Goal: Information Seeking & Learning: Learn about a topic

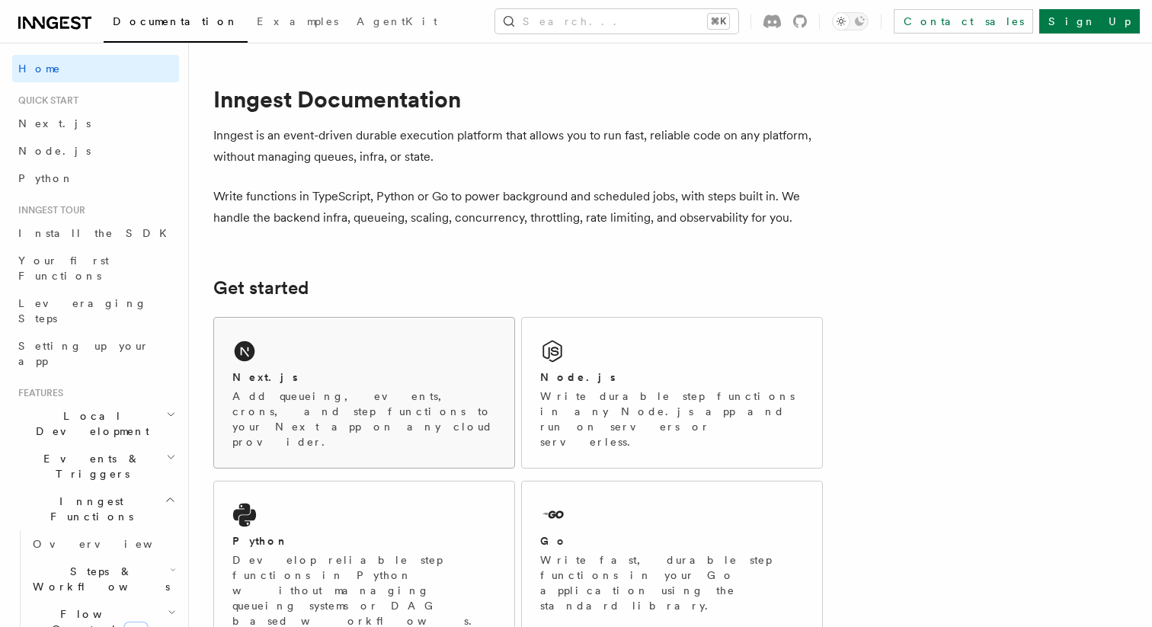
click at [370, 354] on div "Next.js Add queueing, events, crons, and step functions to your Next app on any…" at bounding box center [364, 393] width 300 height 150
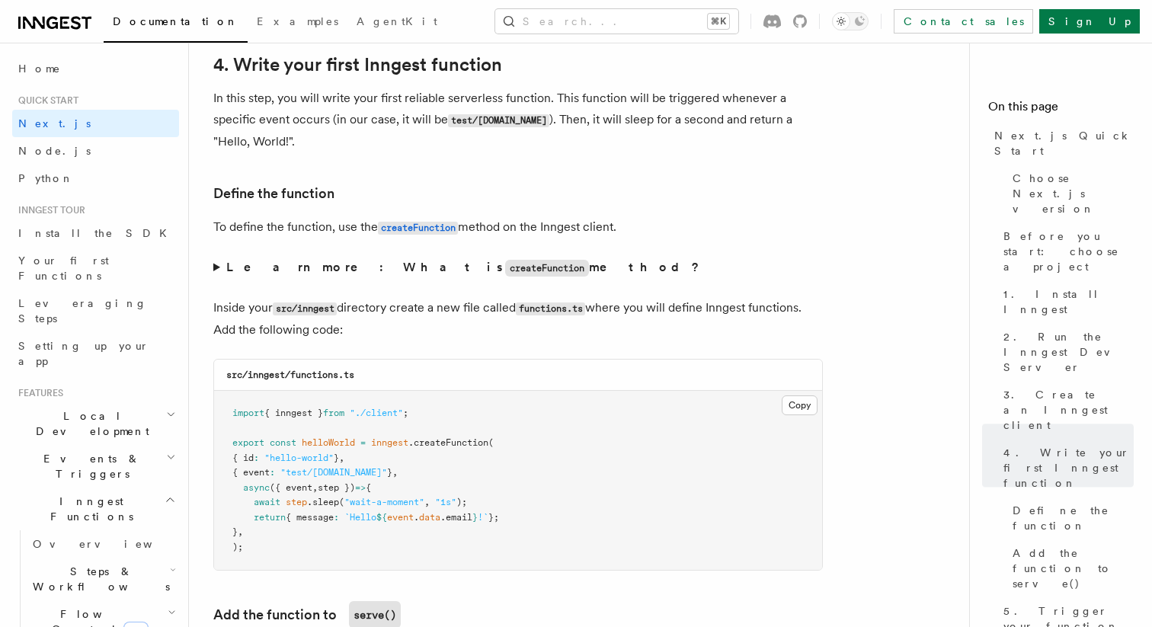
scroll to position [1910, 0]
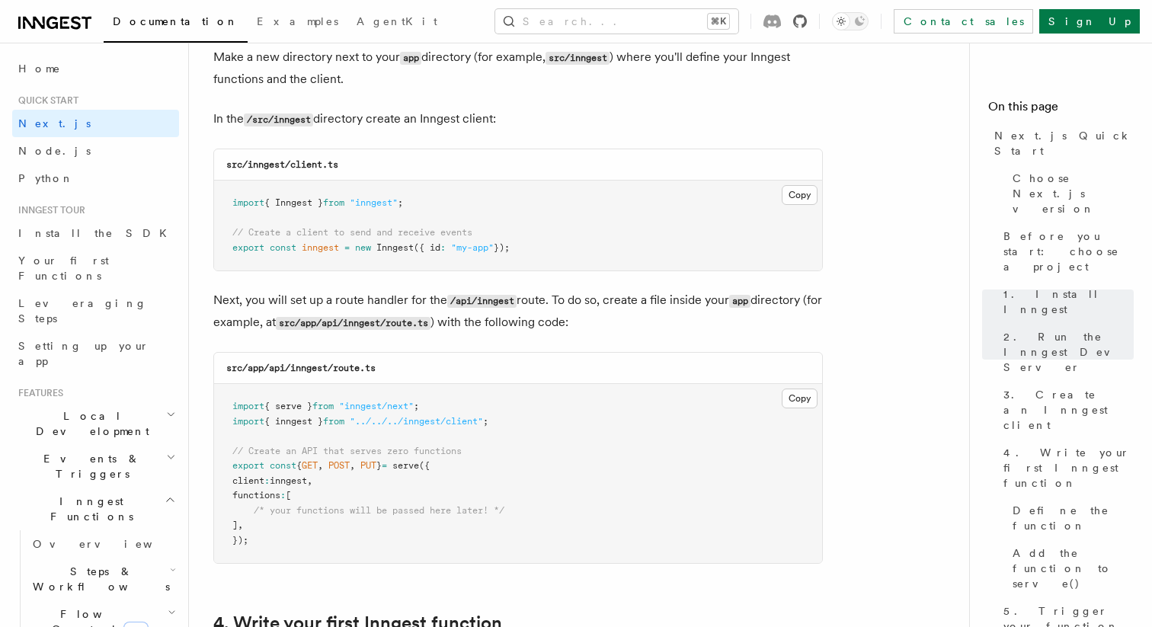
click at [807, 24] on icon at bounding box center [800, 21] width 14 height 14
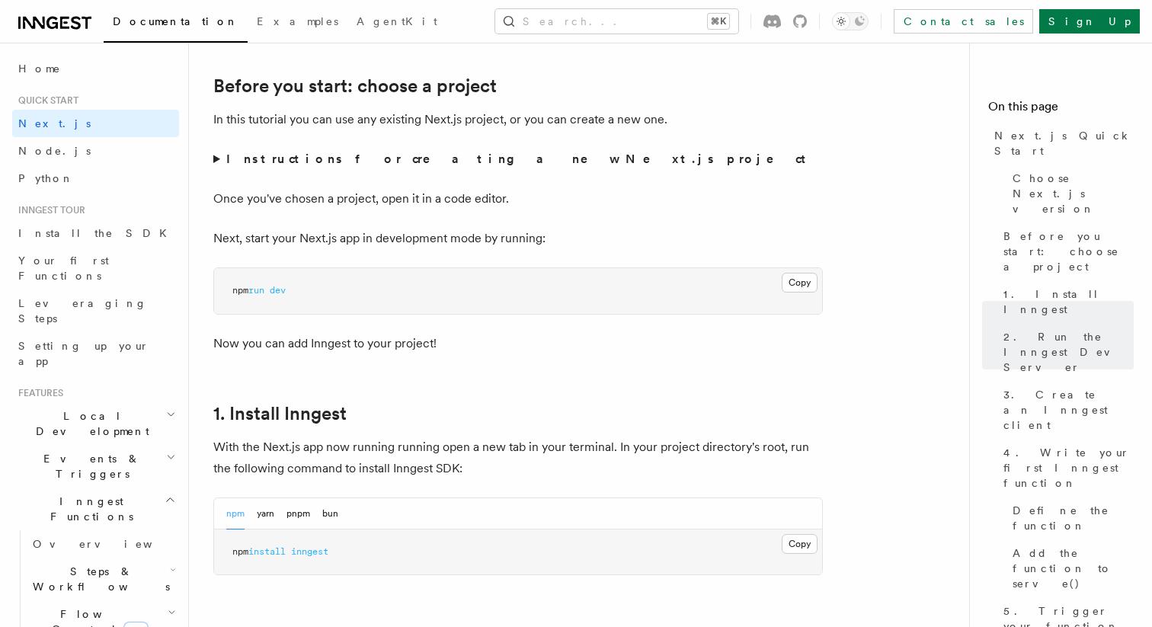
scroll to position [0, 0]
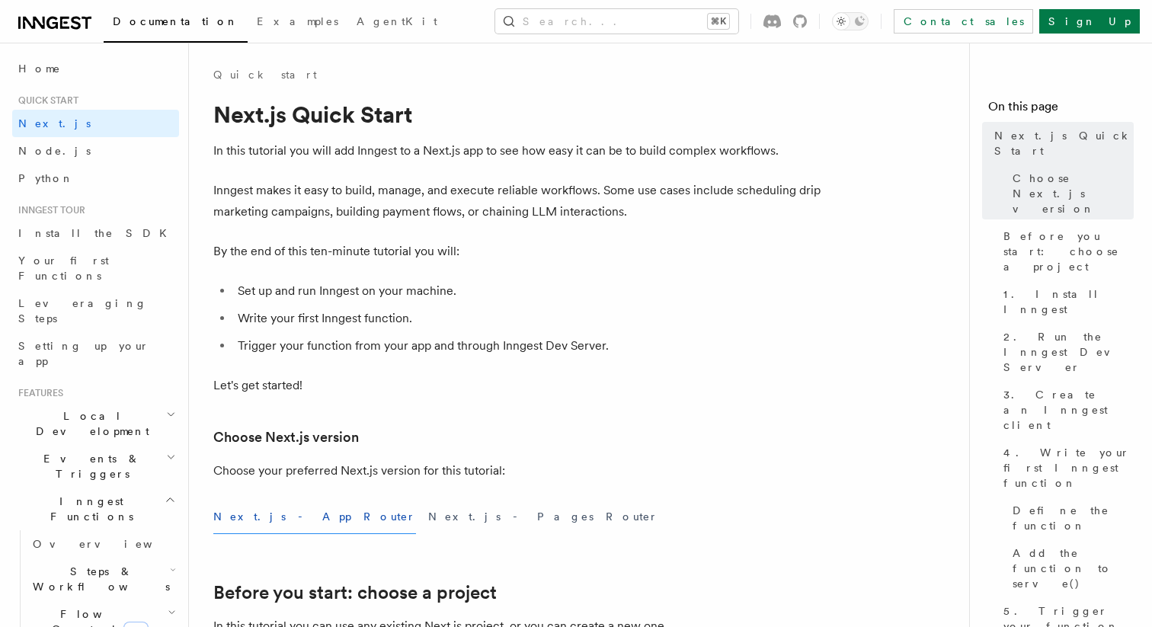
click at [50, 30] on icon at bounding box center [54, 23] width 73 height 18
